Goal: Information Seeking & Learning: Learn about a topic

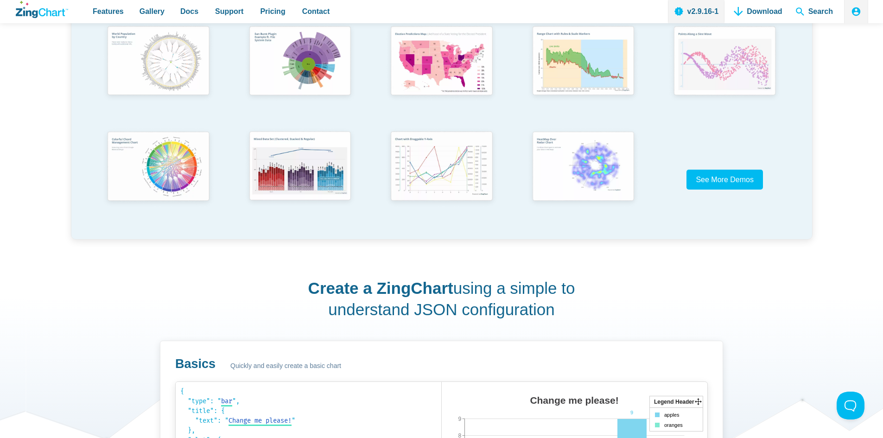
scroll to position [93, 0]
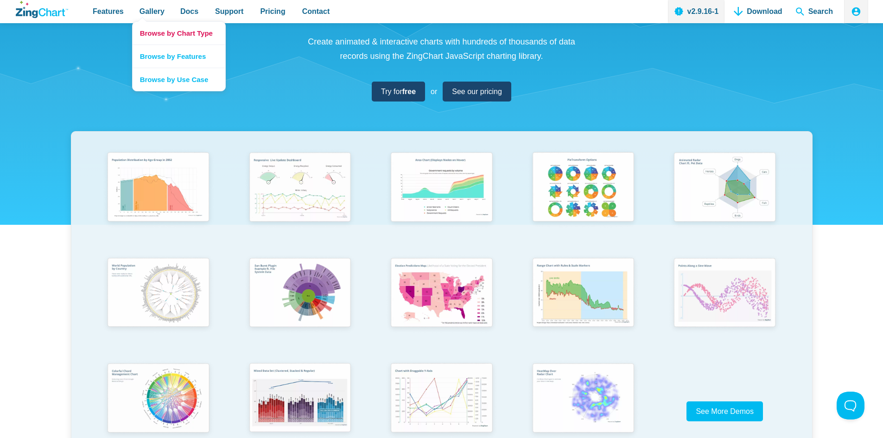
click at [155, 27] on link "Browse by Chart Type" at bounding box center [179, 33] width 93 height 23
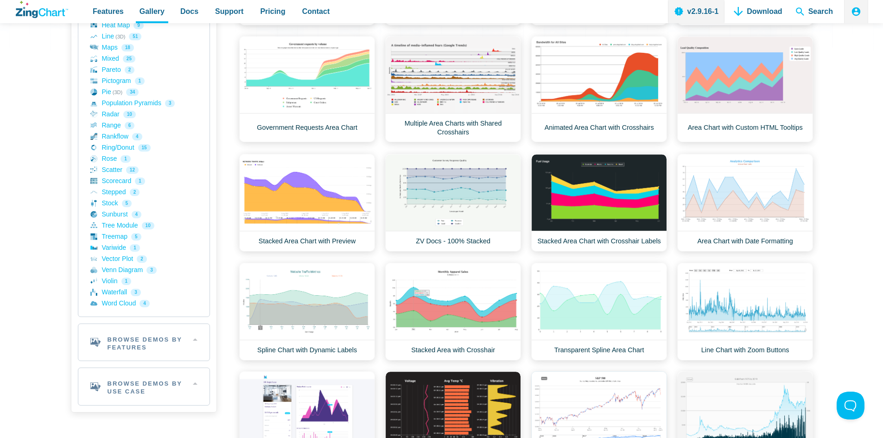
scroll to position [278, 0]
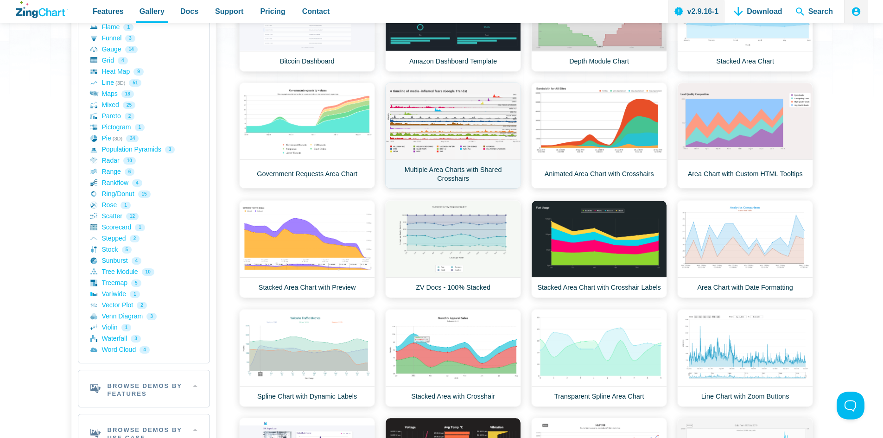
click at [413, 125] on link "Multiple Area Charts with Shared Crosshairs" at bounding box center [453, 136] width 136 height 106
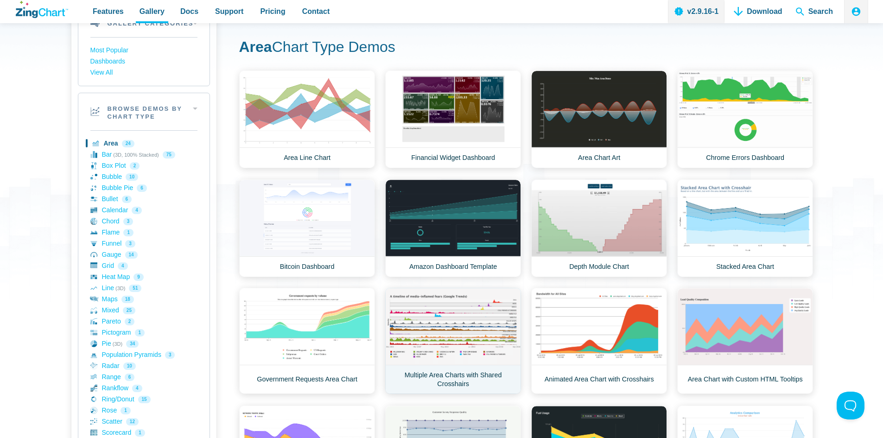
scroll to position [0, 0]
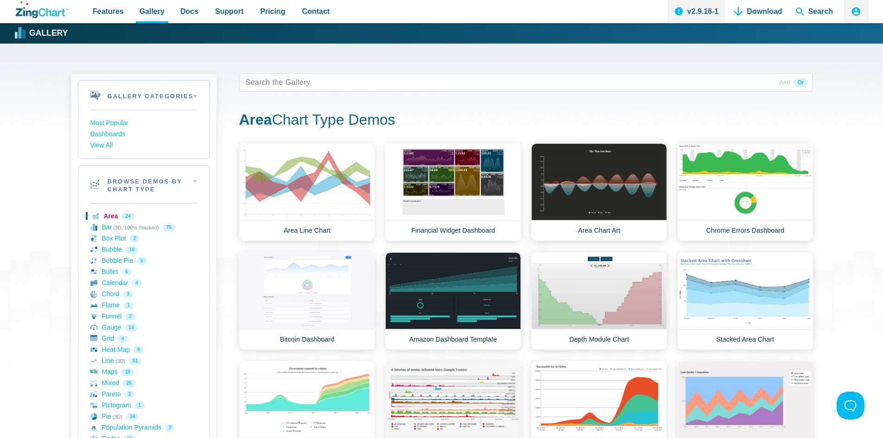
click at [109, 215] on link "Area 24" at bounding box center [143, 216] width 107 height 11
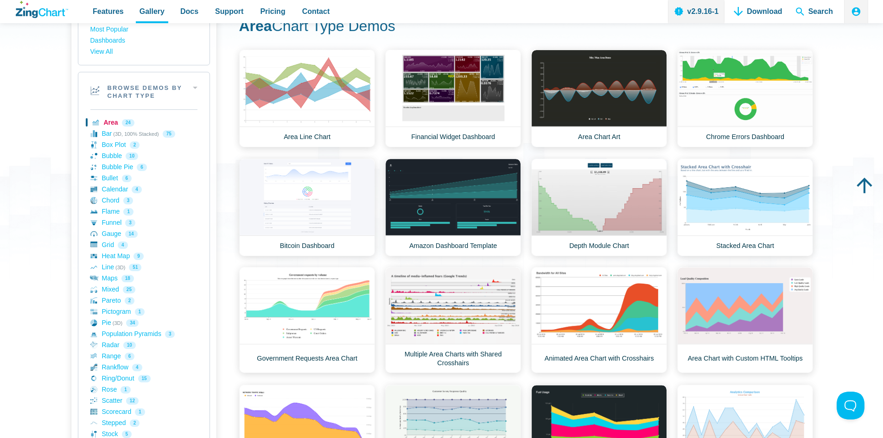
scroll to position [93, 0]
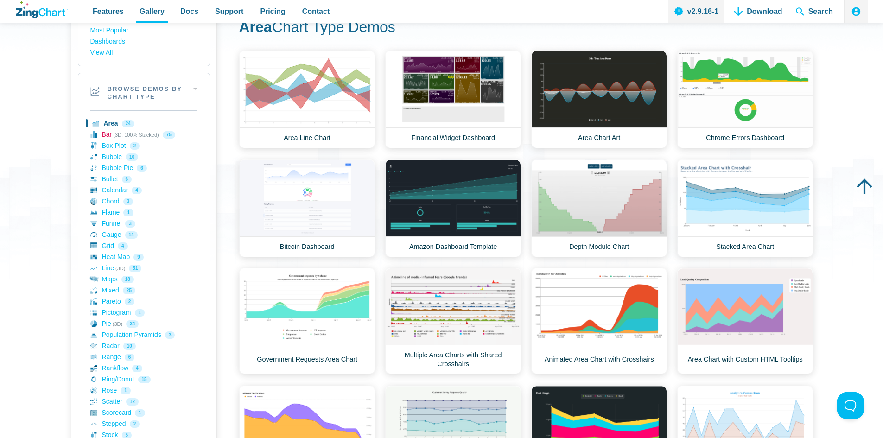
click at [103, 139] on link "Bar (3D, 100% Stacked) 75" at bounding box center [143, 134] width 107 height 11
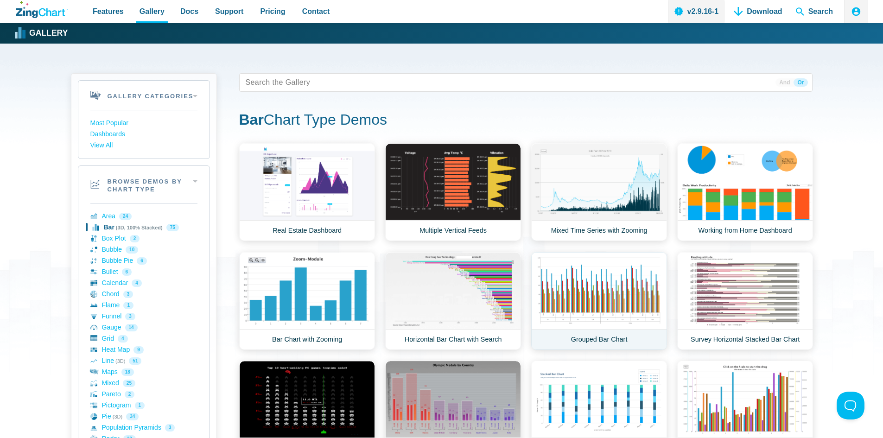
click at [608, 289] on link "Grouped Bar Chart" at bounding box center [599, 301] width 136 height 98
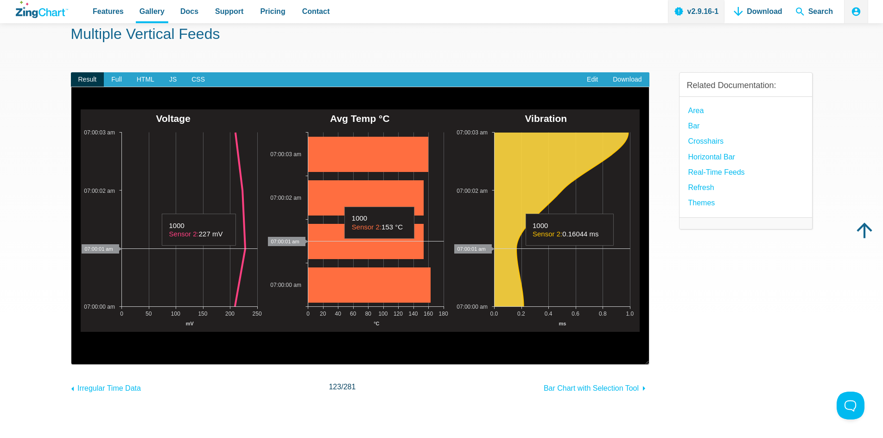
scroll to position [46, 0]
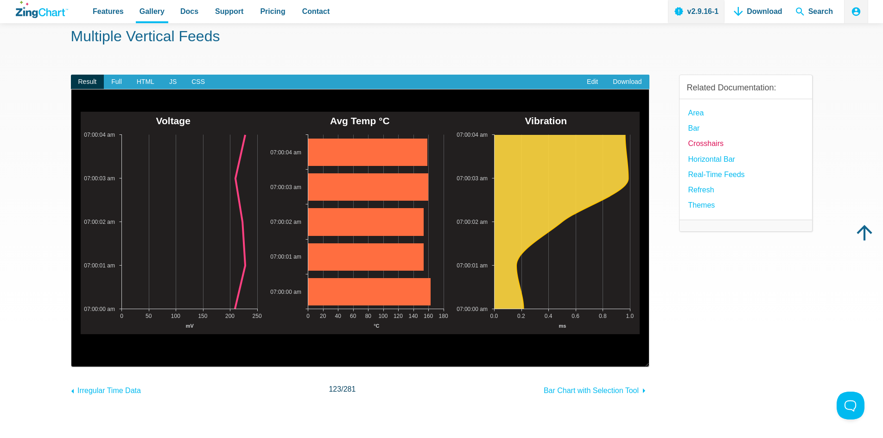
click at [695, 143] on link "Crosshairs" at bounding box center [705, 143] width 35 height 13
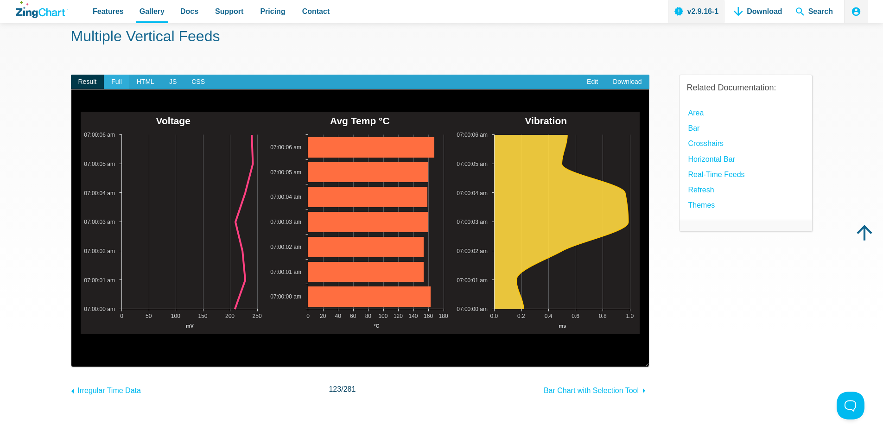
click at [119, 83] on span "Full" at bounding box center [116, 82] width 25 height 15
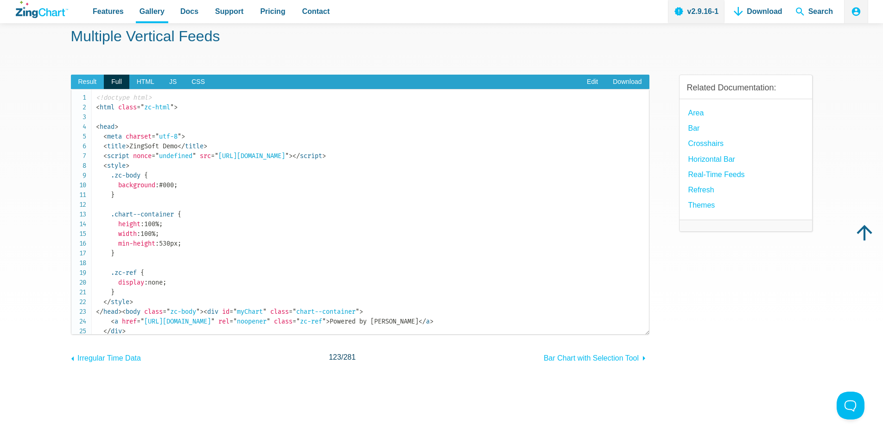
click at [86, 78] on span "Result" at bounding box center [87, 82] width 33 height 15
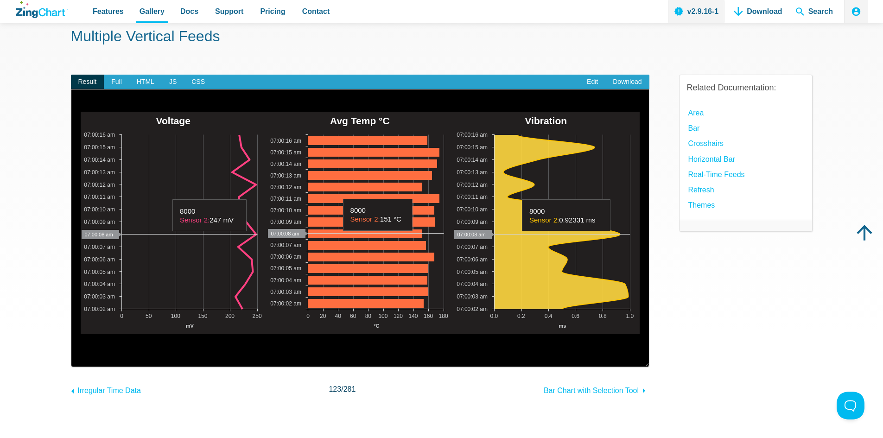
scroll to position [0, 0]
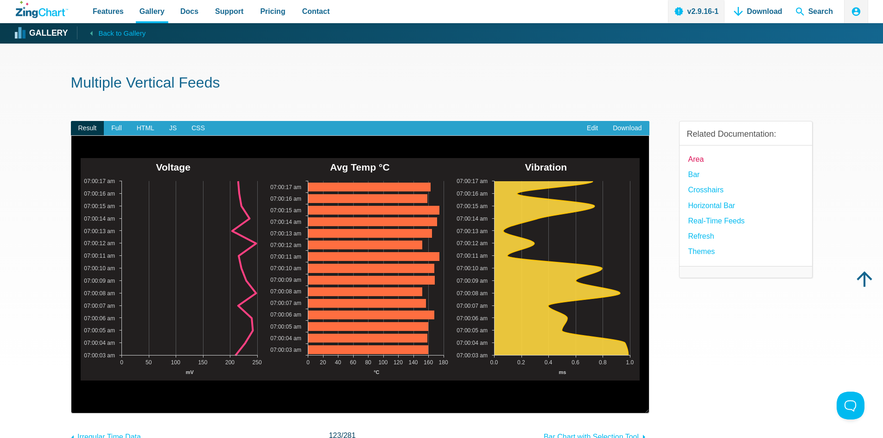
click at [700, 158] on link "Area" at bounding box center [696, 159] width 16 height 13
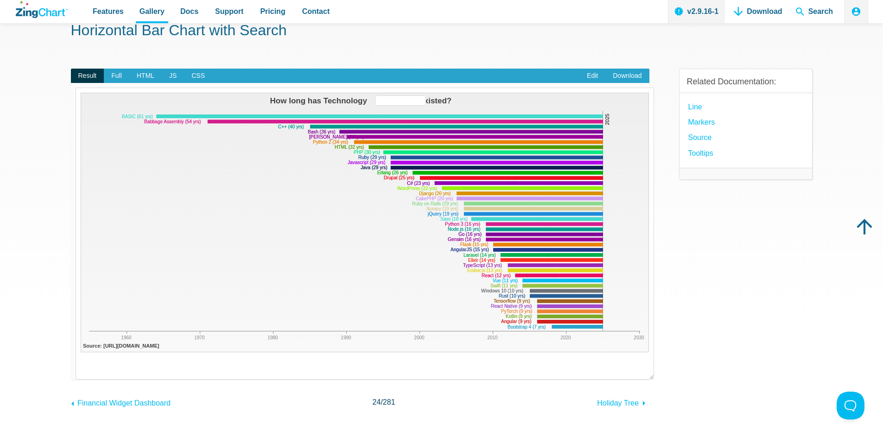
scroll to position [46, 0]
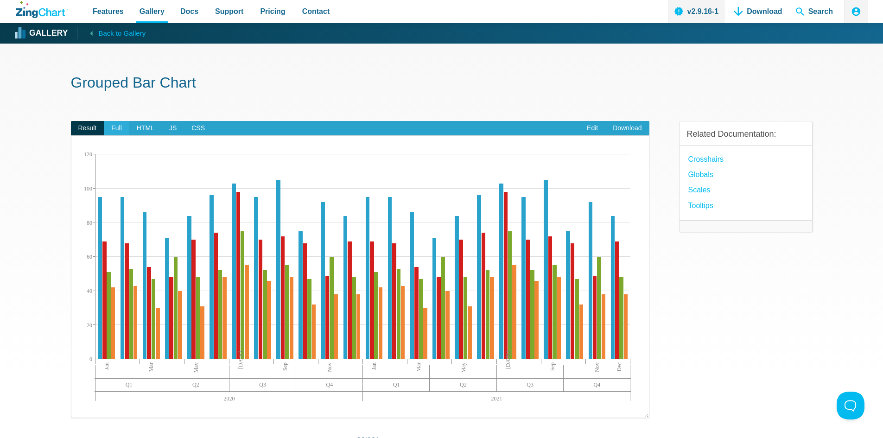
click at [115, 124] on span "Full" at bounding box center [116, 128] width 25 height 15
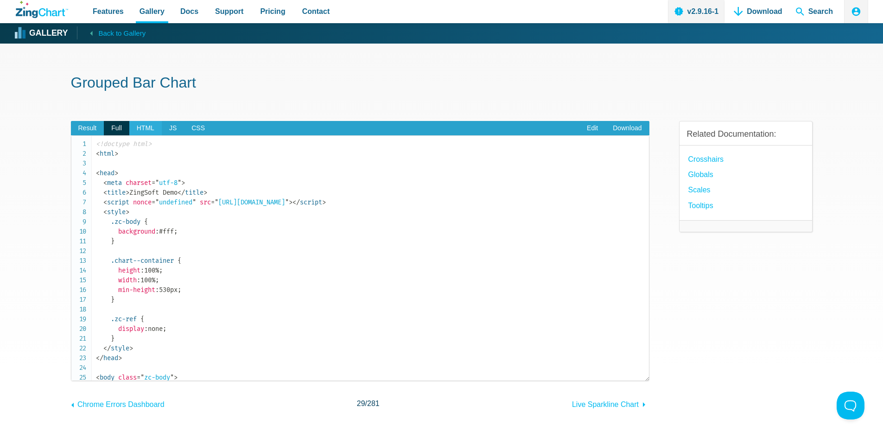
click at [146, 127] on span "HTML" at bounding box center [145, 128] width 32 height 15
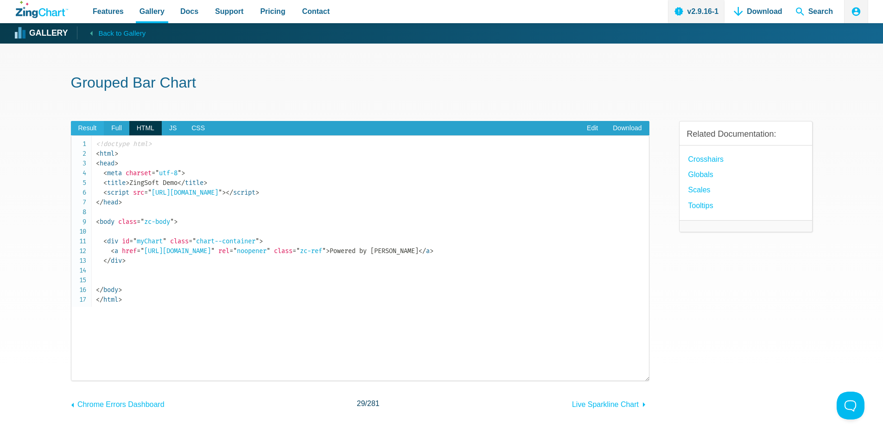
click at [95, 129] on span "Result" at bounding box center [87, 128] width 33 height 15
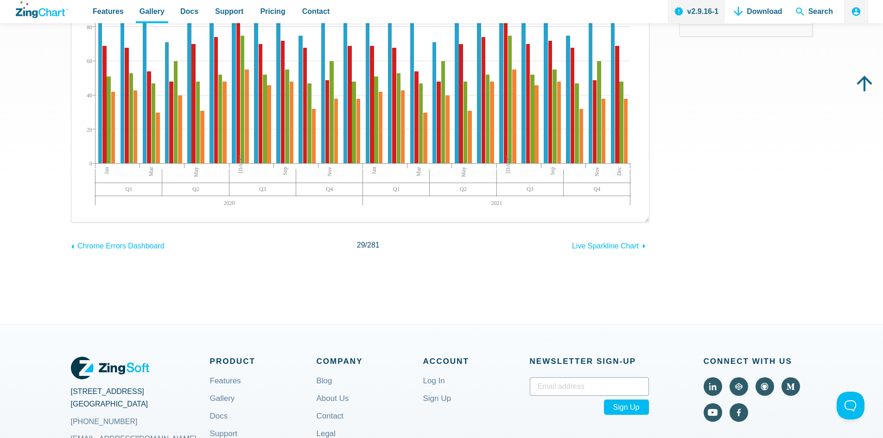
scroll to position [46, 0]
